Goal: Task Accomplishment & Management: Manage account settings

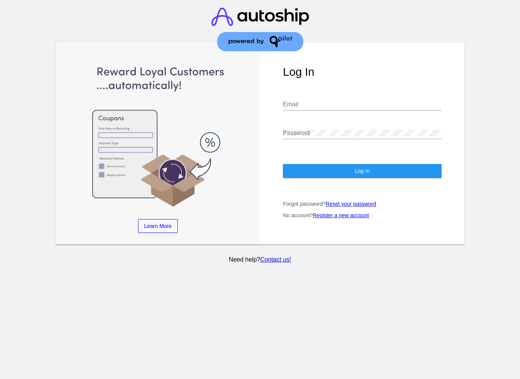
type input "viny@qpilot.cloud"
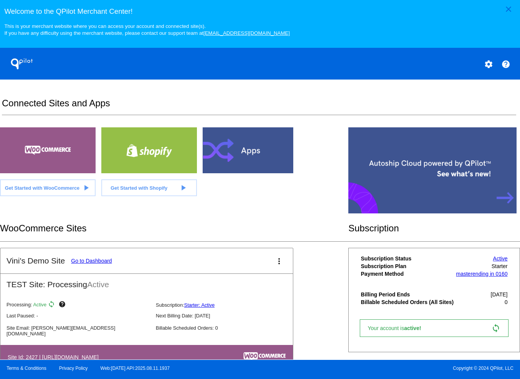
scroll to position [2, 0]
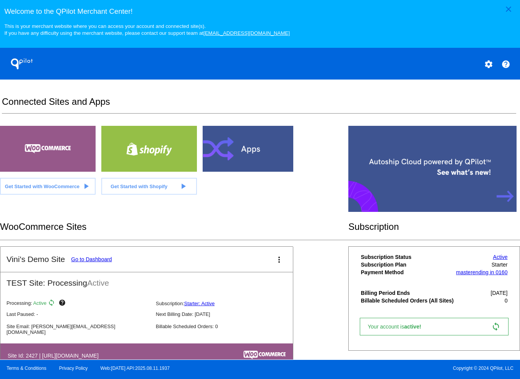
click at [100, 261] on link "Go to Dashboard" at bounding box center [91, 259] width 41 height 6
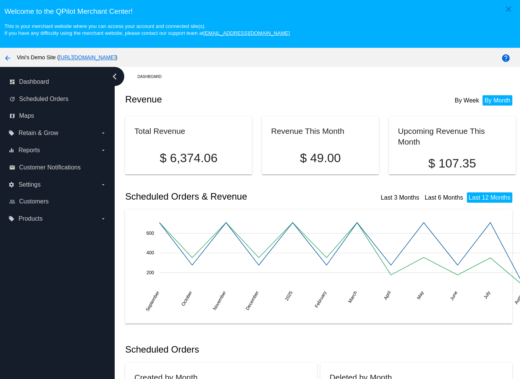
click at [116, 57] on link "[URL][DOMAIN_NAME]" at bounding box center [87, 57] width 57 height 6
click at [48, 98] on span "Scheduled Orders" at bounding box center [43, 99] width 49 height 7
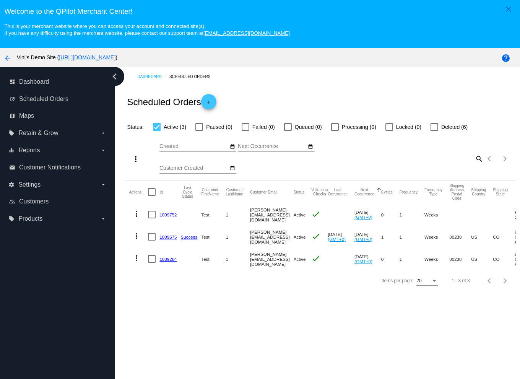
click at [166, 212] on mat-cell "1009752" at bounding box center [170, 215] width 21 height 22
click at [166, 213] on link "1009752" at bounding box center [168, 214] width 17 height 5
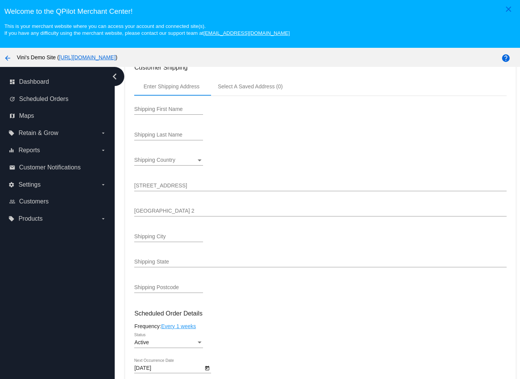
scroll to position [157, 0]
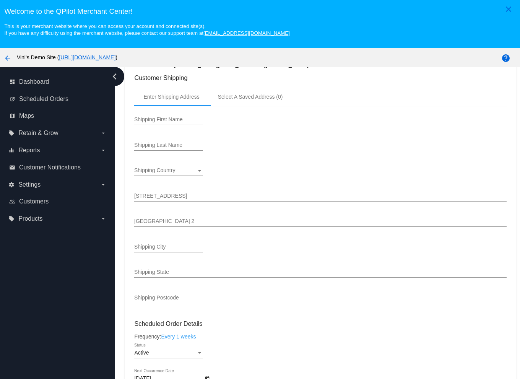
click at [230, 125] on div "Shipping First Name" at bounding box center [320, 121] width 372 height 22
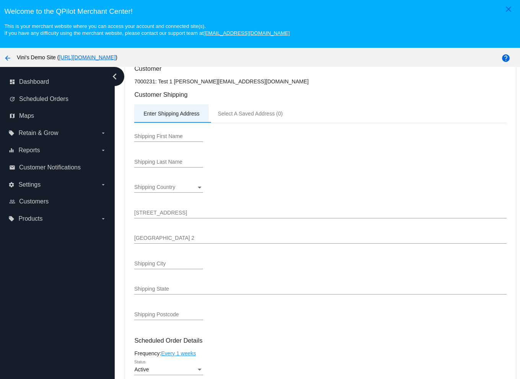
click at [183, 119] on div "Enter Shipping Address" at bounding box center [171, 113] width 74 height 18
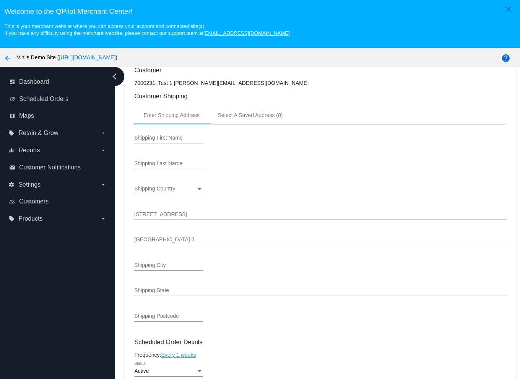
click at [159, 139] on input "Shipping First Name" at bounding box center [168, 138] width 69 height 6
type input "Main"
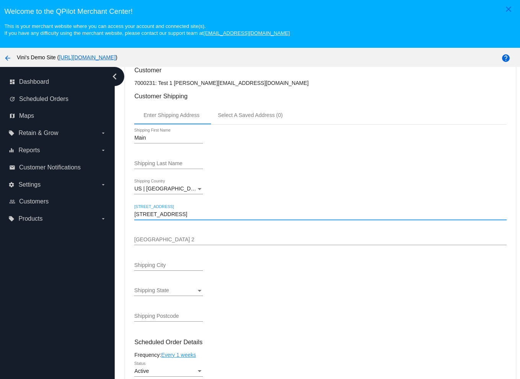
type input "6031 Emporia Street"
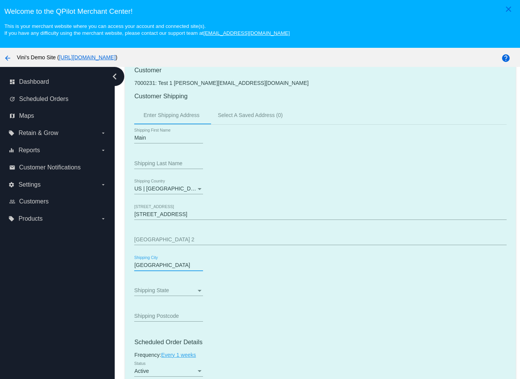
type input "Denver"
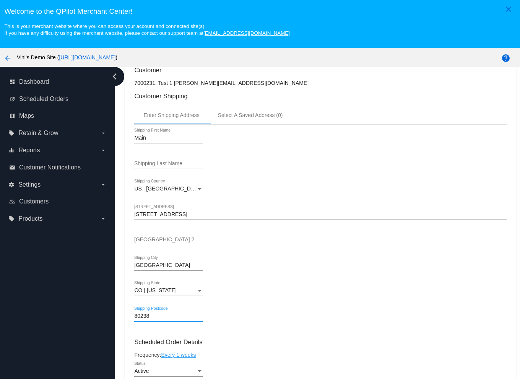
scroll to position [0, 0]
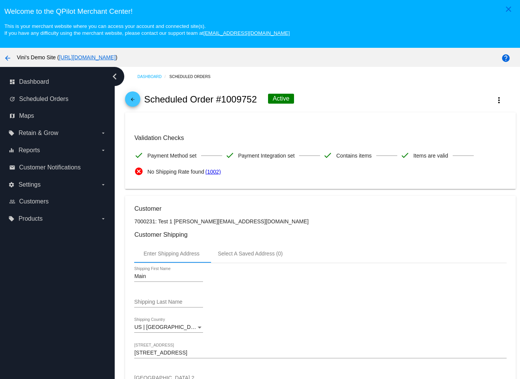
type input "80238"
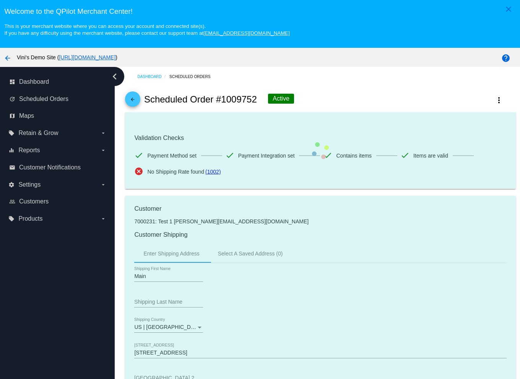
click at [383, 120] on mat-card "Validation Checks check Payment Method set check Payment Integration set check …" at bounding box center [320, 151] width 391 height 77
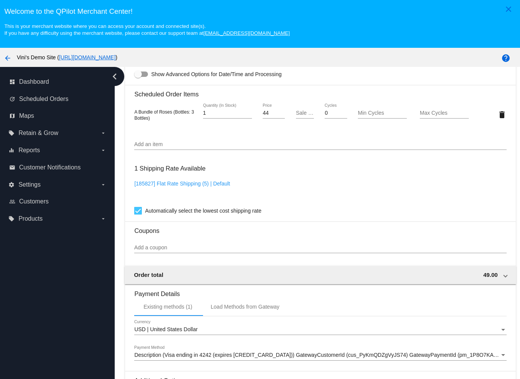
scroll to position [48, 0]
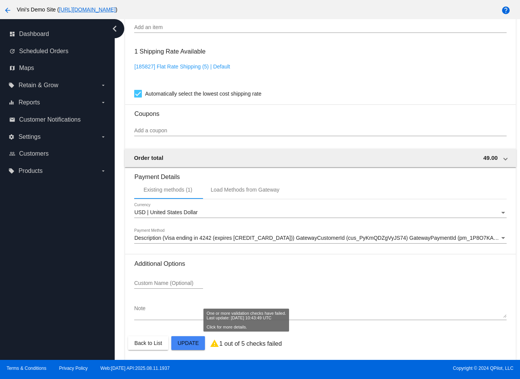
click at [267, 345] on p "1 out of 5 checks failed" at bounding box center [250, 344] width 63 height 7
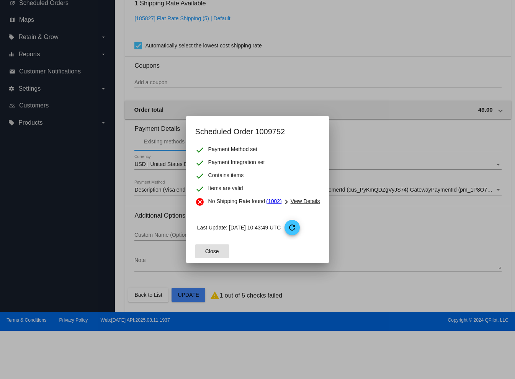
click at [215, 251] on span "Close" at bounding box center [212, 251] width 14 height 6
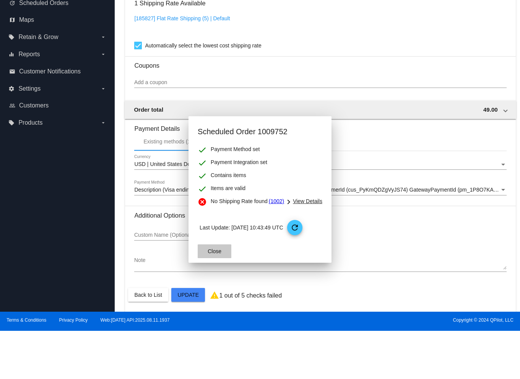
click at [199, 248] on div "Custom Name (Optional)" at bounding box center [168, 237] width 69 height 22
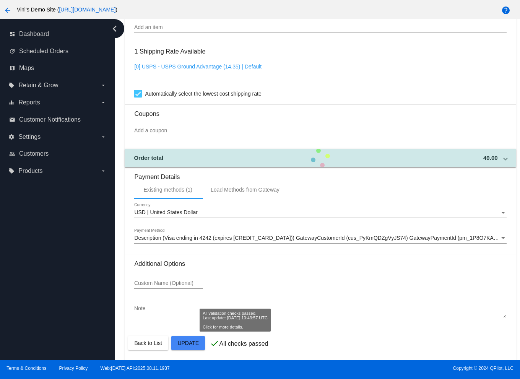
click at [220, 339] on div "check All checks passed" at bounding box center [239, 344] width 58 height 10
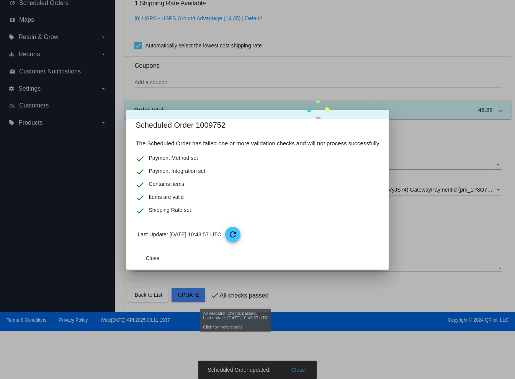
click at [220, 338] on div at bounding box center [257, 189] width 515 height 379
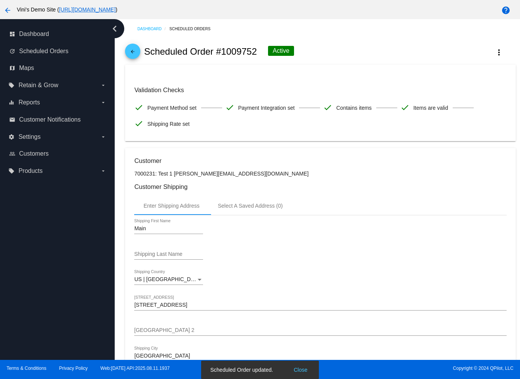
scroll to position [0, 0]
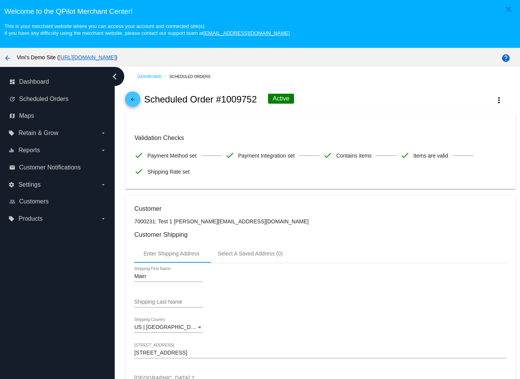
click at [139, 98] on link "arrow_back" at bounding box center [132, 98] width 15 height 15
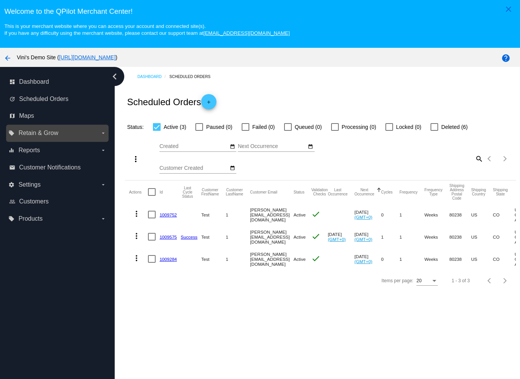
click at [95, 134] on label "local_offer Retain & Grow arrow_drop_down" at bounding box center [57, 133] width 98 height 12
click at [0, 0] on input "local_offer Retain & Grow arrow_drop_down" at bounding box center [0, 0] width 0 height 0
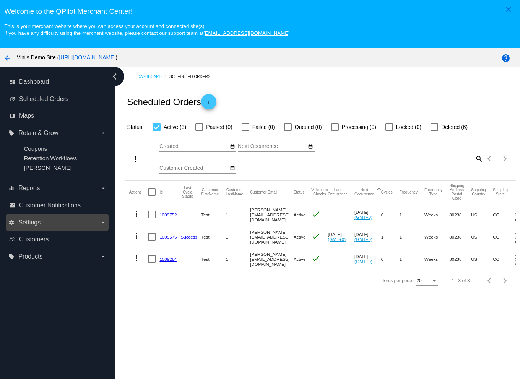
click at [102, 222] on icon "arrow_drop_down" at bounding box center [103, 223] width 6 height 6
click at [0, 0] on input "settings Settings arrow_drop_down" at bounding box center [0, 0] width 0 height 0
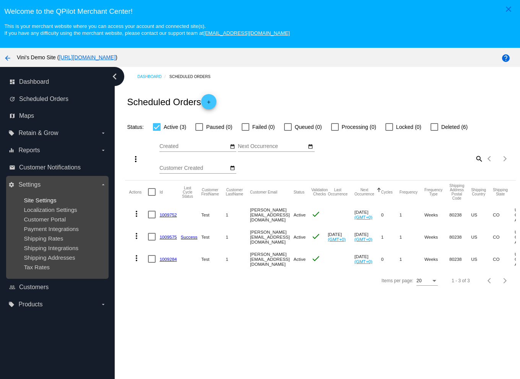
click at [47, 201] on span "Site Settings" at bounding box center [40, 200] width 33 height 7
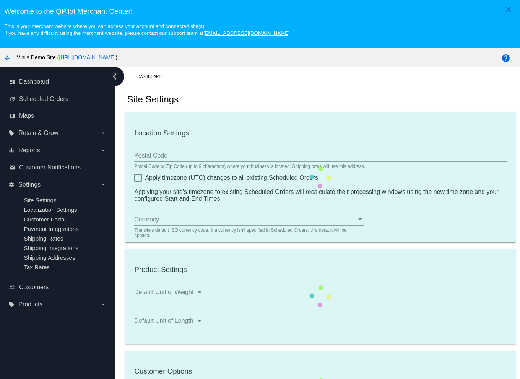
type input "00:00"
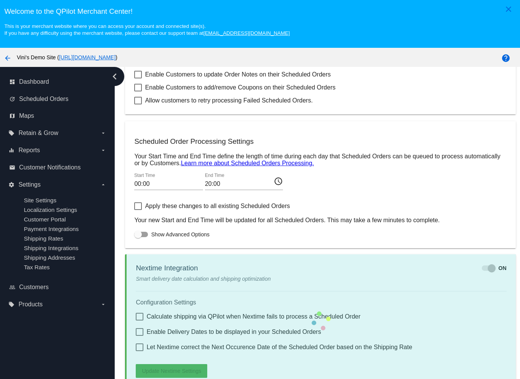
scroll to position [48, 0]
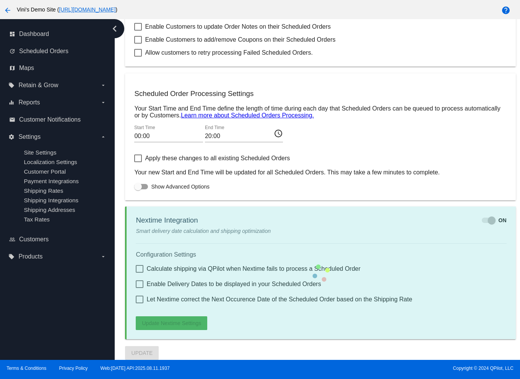
checkbox input "true"
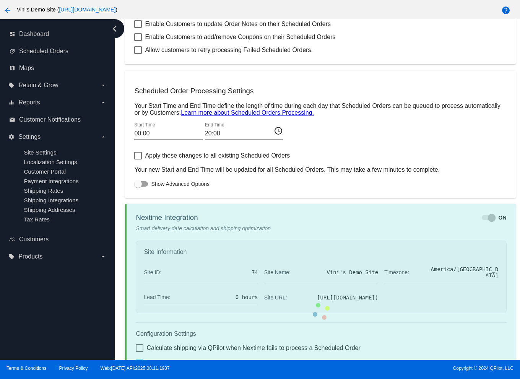
checkbox input "true"
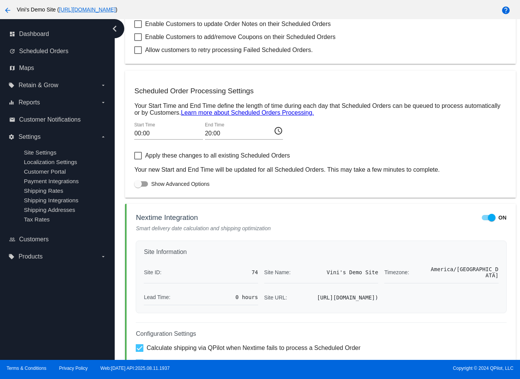
scroll to position [433, 0]
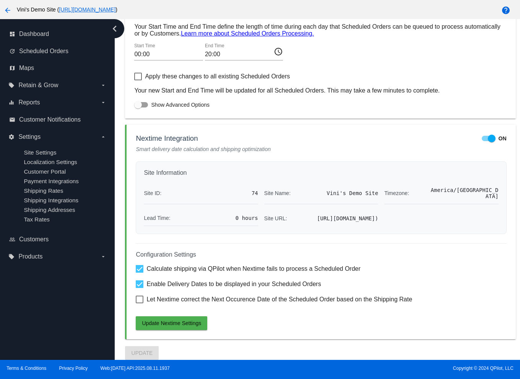
click at [488, 135] on div at bounding box center [492, 139] width 8 height 8
click at [486, 141] on input "ON" at bounding box center [486, 141] width 0 height 0
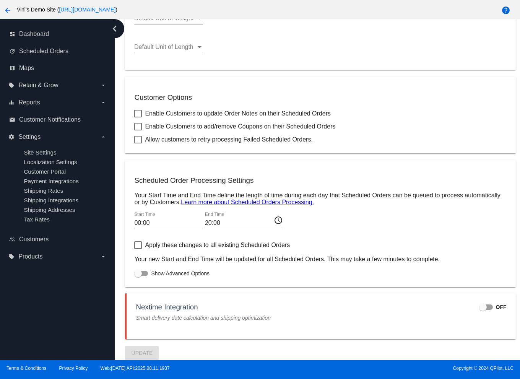
scroll to position [257, 0]
click at [479, 307] on div at bounding box center [483, 307] width 8 height 8
click at [483, 310] on input "OFF" at bounding box center [483, 310] width 0 height 0
checkbox input "true"
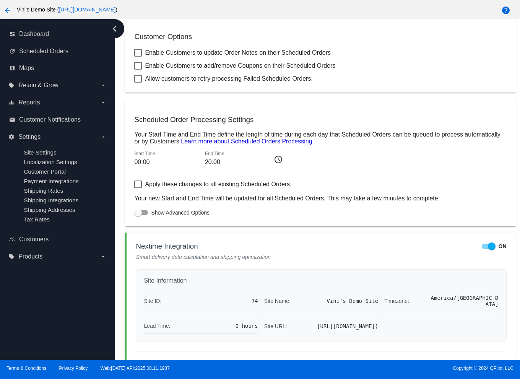
scroll to position [433, 0]
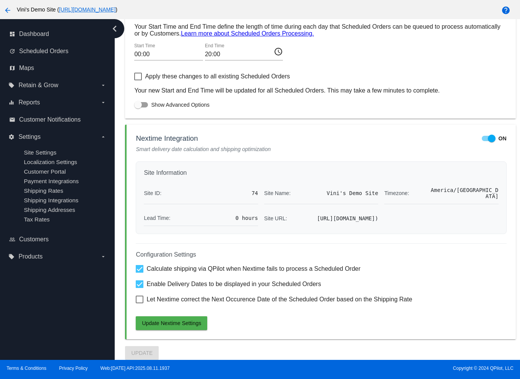
click at [212, 297] on span "Let Nextime correct the Next Occurence Date of the Scheduled Order based on the…" at bounding box center [280, 299] width 266 height 9
click at [140, 303] on input "Let Nextime correct the Next Occurence Date of the Scheduled Order based on the…" at bounding box center [139, 303] width 0 height 0
click at [189, 302] on span "Let Nextime correct the Next Occurence Date of the Scheduled Order based on the…" at bounding box center [280, 299] width 266 height 9
click at [140, 303] on input "Let Nextime correct the Next Occurence Date of the Scheduled Order based on the…" at bounding box center [139, 303] width 0 height 0
checkbox input "false"
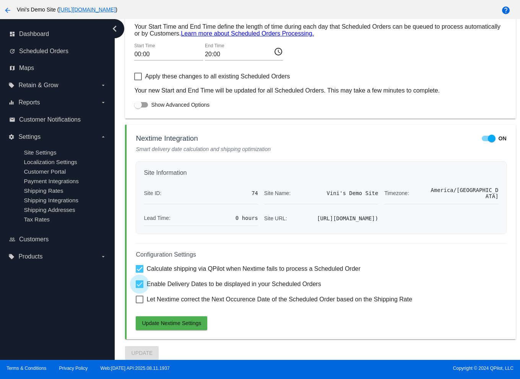
click at [197, 280] on span "Enable Delivery Dates to be displayed in your Scheduled Orders" at bounding box center [234, 284] width 174 height 9
click at [140, 288] on input "Enable Delivery Dates to be displayed in your Scheduled Orders" at bounding box center [139, 288] width 0 height 0
checkbox input "false"
click at [193, 321] on span "Update Nextime Settings" at bounding box center [171, 323] width 59 height 6
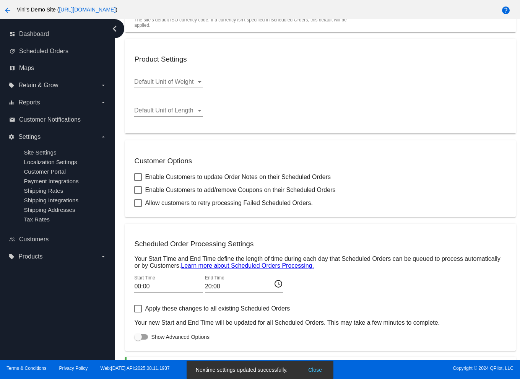
scroll to position [0, 0]
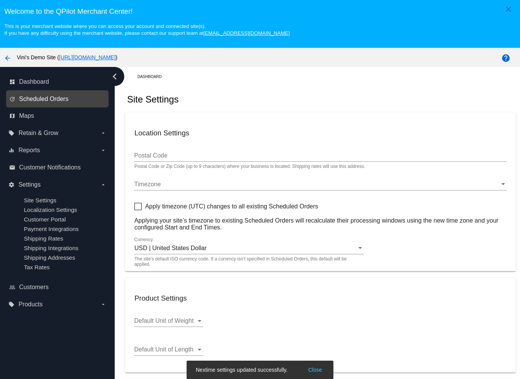
click at [50, 100] on span "Scheduled Orders" at bounding box center [43, 99] width 49 height 7
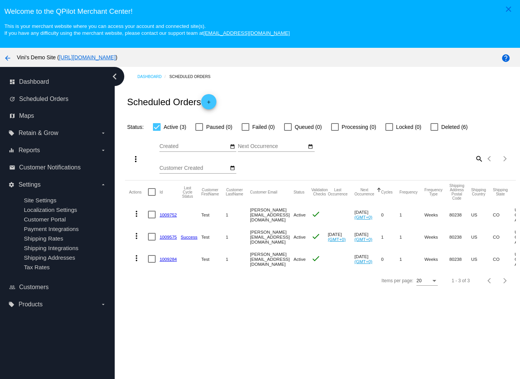
click at [176, 215] on link "1009752" at bounding box center [168, 214] width 17 height 5
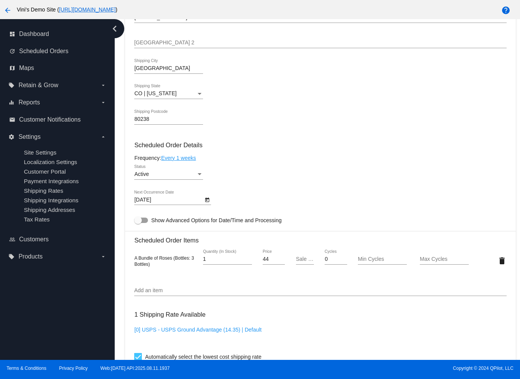
scroll to position [520, 0]
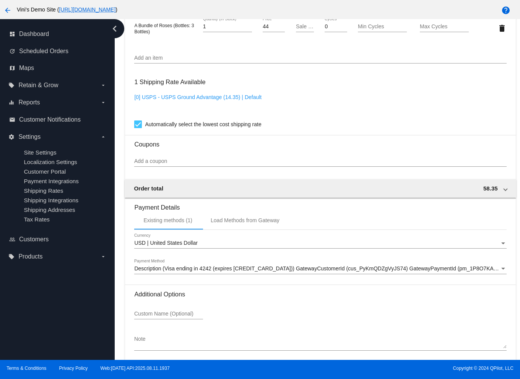
click at [245, 94] on link "[0] USPS - USPS Ground Advantage (14.35) | Default" at bounding box center [197, 97] width 127 height 6
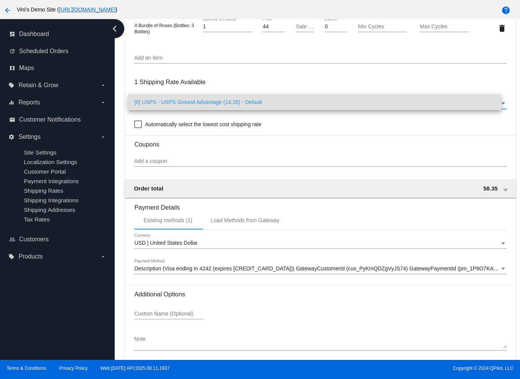
click at [242, 100] on span "[0] USPS - USPS Ground Advantage (14.35) - Default" at bounding box center [314, 102] width 361 height 16
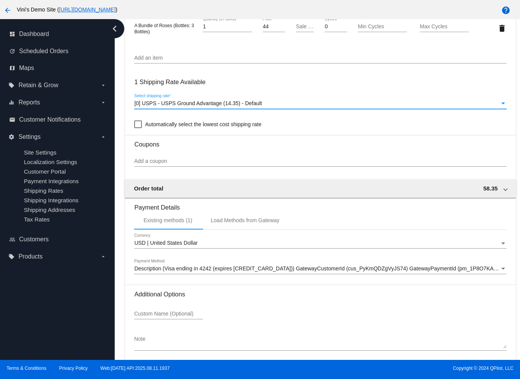
click at [253, 106] on div "[0] USPS - USPS Ground Advantage (14.35) - Default Select shipping rate *" at bounding box center [320, 101] width 372 height 15
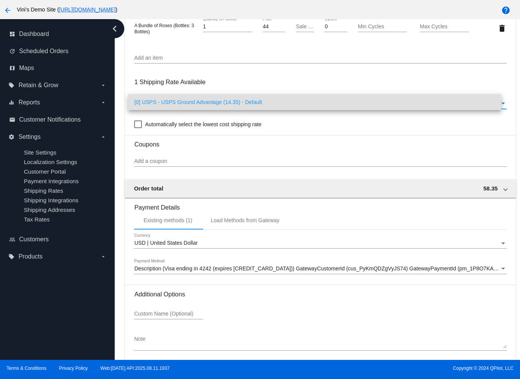
click at [284, 78] on div at bounding box center [260, 189] width 520 height 379
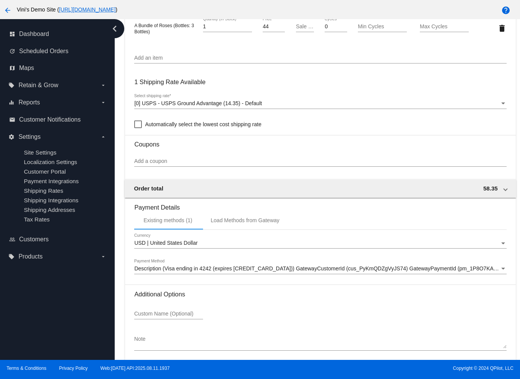
click at [210, 122] on span "Automatically select the lowest cost shipping rate" at bounding box center [203, 124] width 116 height 9
click at [138, 128] on input "Automatically select the lowest cost shipping rate" at bounding box center [138, 128] width 0 height 0
checkbox input "true"
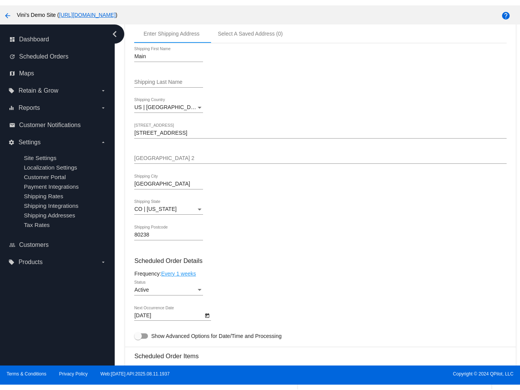
scroll to position [0, 0]
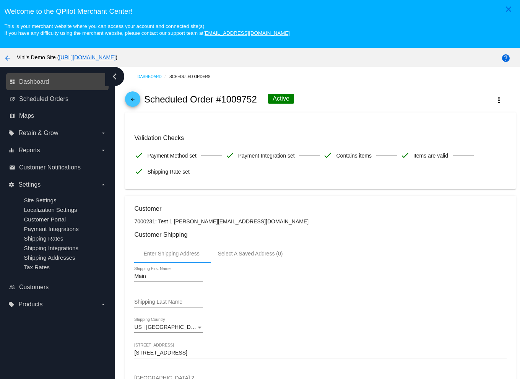
click at [49, 77] on link "dashboard Dashboard" at bounding box center [57, 82] width 97 height 12
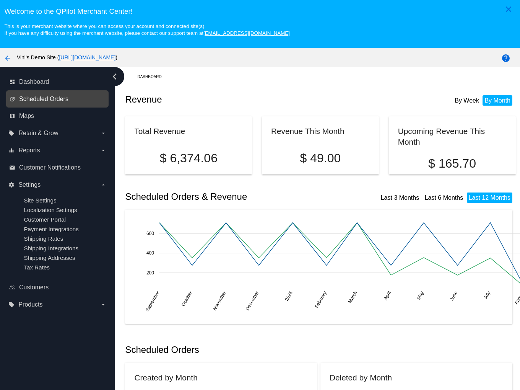
click at [62, 100] on span "Scheduled Orders" at bounding box center [43, 99] width 49 height 7
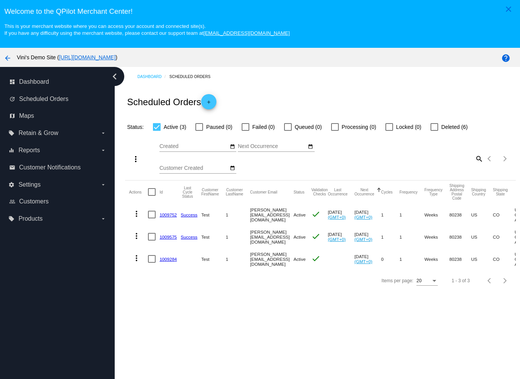
click at [417, 3] on div "Welcome to the QPilot Merchant Center! This is your merchant website where you …" at bounding box center [260, 18] width 520 height 36
click at [324, 100] on div "Scheduled Orders add" at bounding box center [320, 101] width 391 height 31
